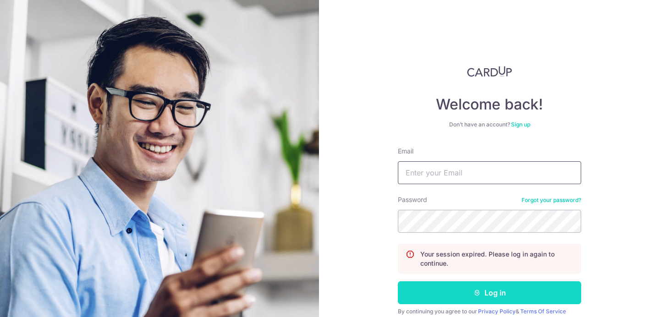
type input "aloysiuskyh94@gmail.com"
click at [441, 291] on button "Log in" at bounding box center [489, 292] width 183 height 23
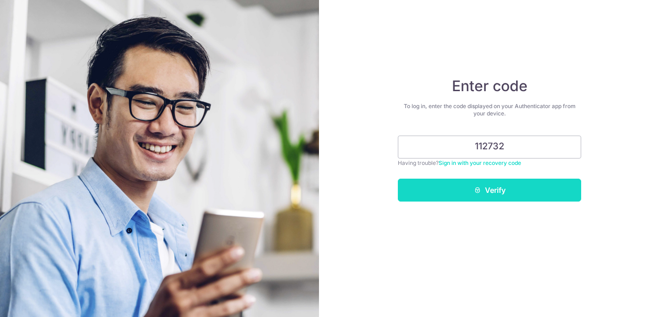
type input "112732"
click at [517, 199] on button "Verify" at bounding box center [489, 190] width 183 height 23
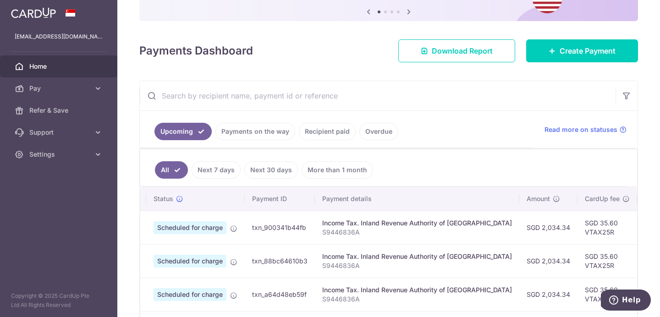
scroll to position [0, 14]
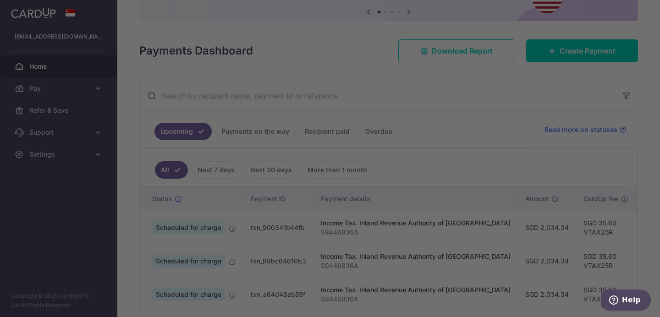
click at [482, 101] on div at bounding box center [333, 160] width 666 height 320
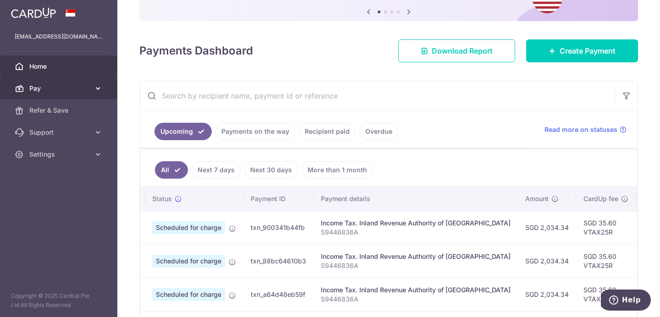
click at [67, 88] on span "Pay" at bounding box center [59, 88] width 60 height 9
click at [71, 93] on link "Pay" at bounding box center [58, 88] width 117 height 22
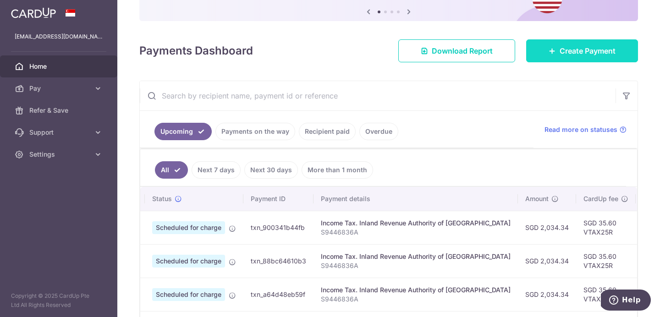
click at [549, 57] on link "Create Payment" at bounding box center [582, 50] width 112 height 23
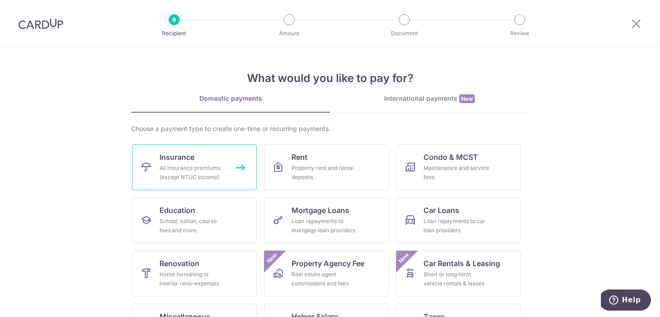
click at [219, 170] on div "All insurance premiums (except NTUC Income)" at bounding box center [192, 173] width 66 height 18
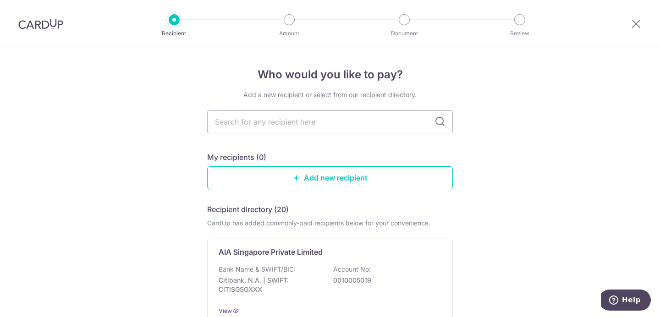
scroll to position [52, 0]
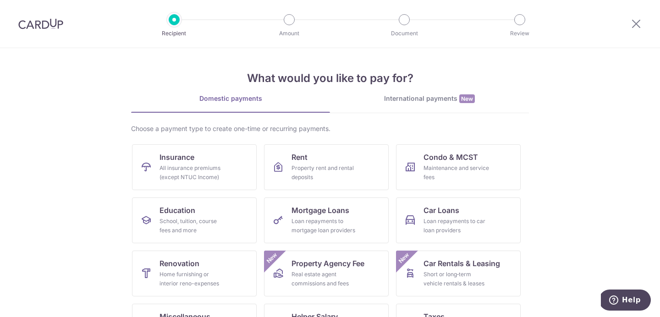
click at [546, 91] on section "What would you like to pay for? Domestic payments International payments New Ch…" at bounding box center [330, 182] width 660 height 269
click at [222, 162] on link "Insurance All insurance premiums (except NTUC Income)" at bounding box center [194, 167] width 125 height 46
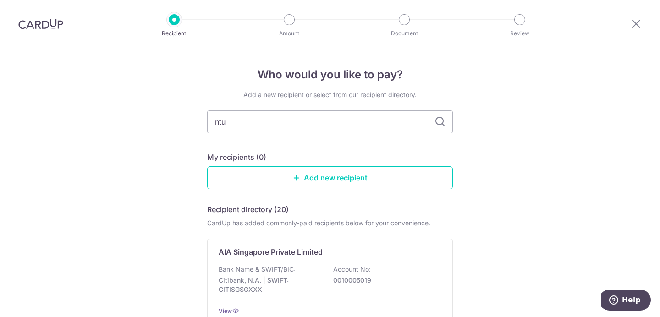
type input "ntuc"
click at [243, 121] on input "ntuc" at bounding box center [330, 121] width 246 height 23
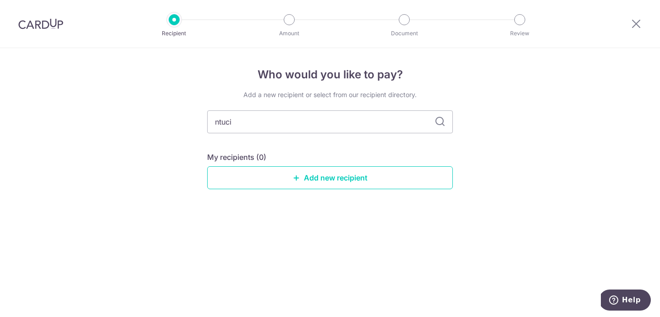
type input "ntuc"
click at [242, 121] on input "ntuc" at bounding box center [330, 121] width 246 height 23
type input "income"
click at [141, 152] on div "Who would you like to pay? Add a new recipient or select from our recipient dir…" at bounding box center [330, 182] width 660 height 269
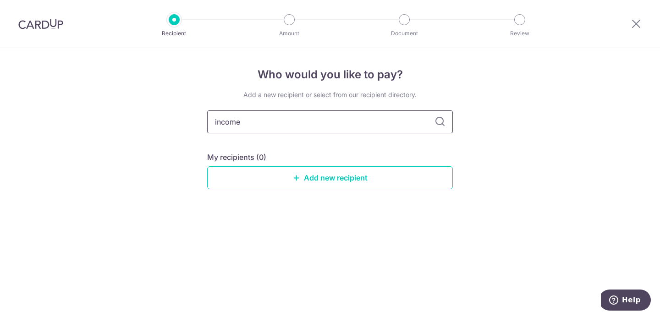
click at [220, 132] on input "income" at bounding box center [330, 121] width 246 height 23
click at [231, 126] on input "income" at bounding box center [330, 121] width 246 height 23
type input "aia"
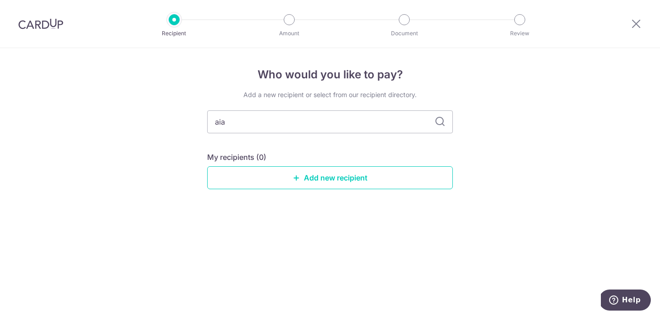
click at [144, 137] on div "Who would you like to pay? Add a new recipient or select from our recipient dir…" at bounding box center [330, 182] width 660 height 269
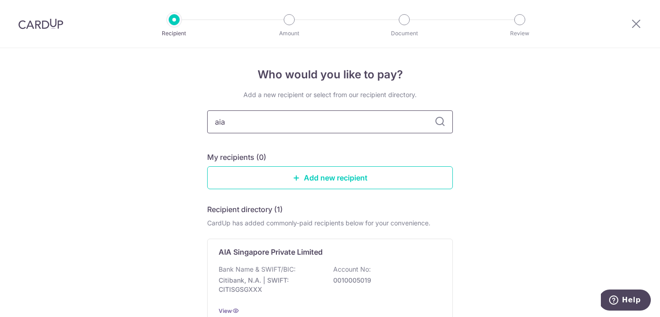
click at [252, 127] on input "aia" at bounding box center [330, 121] width 246 height 23
type input "income"
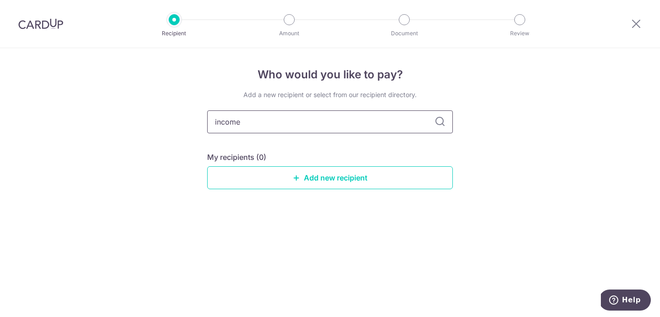
click at [243, 126] on input "income" at bounding box center [330, 121] width 246 height 23
type input "ntuc"
click at [597, 146] on div "Who would you like to pay? Add a new recipient or select from our recipient dir…" at bounding box center [330, 182] width 660 height 269
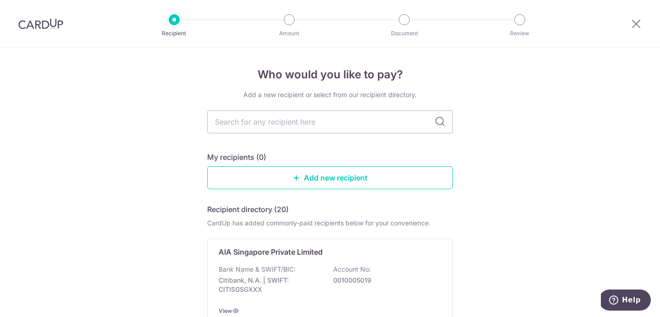
scroll to position [45, 0]
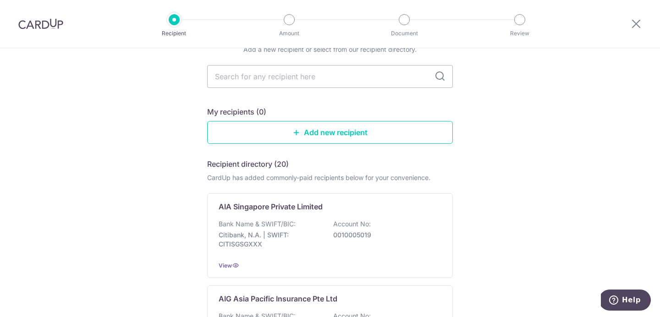
click at [54, 27] on img at bounding box center [40, 23] width 45 height 11
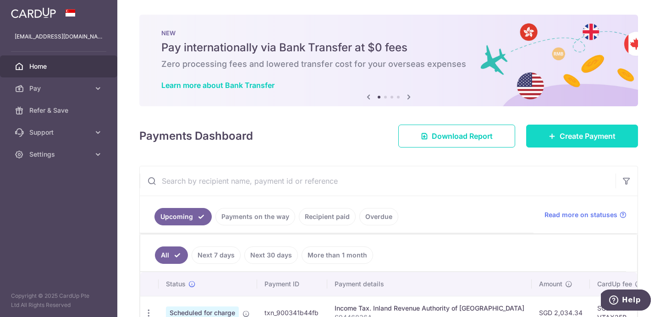
click at [548, 132] on icon at bounding box center [551, 135] width 7 height 7
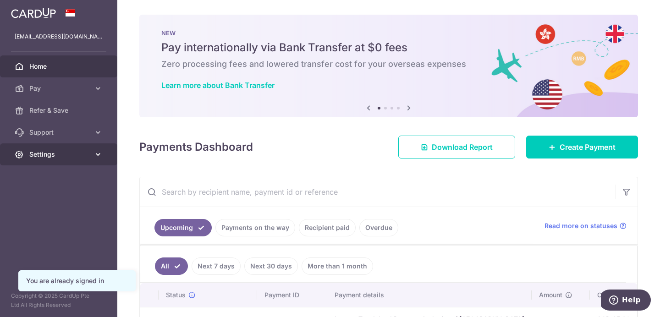
click at [78, 150] on span "Settings" at bounding box center [59, 154] width 60 height 9
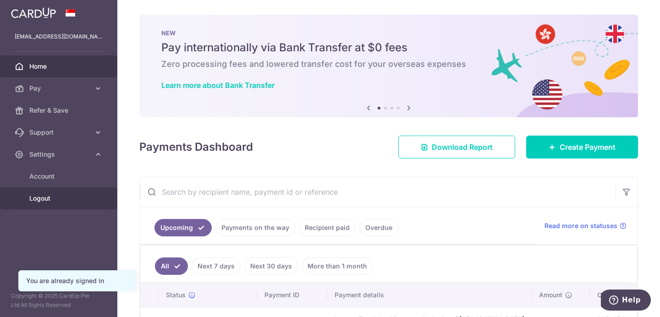
click at [55, 199] on span "Logout" at bounding box center [59, 198] width 60 height 9
